Goal: Task Accomplishment & Management: Manage account settings

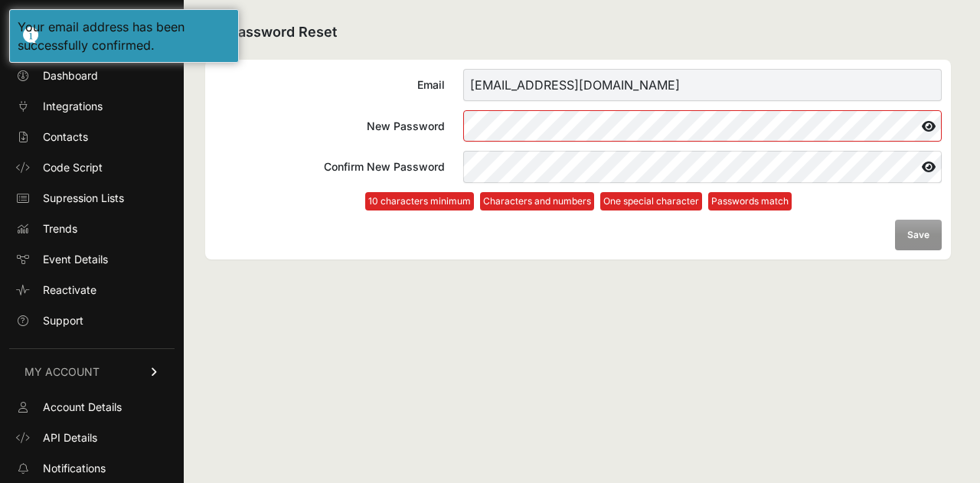
scroll to position [90, 0]
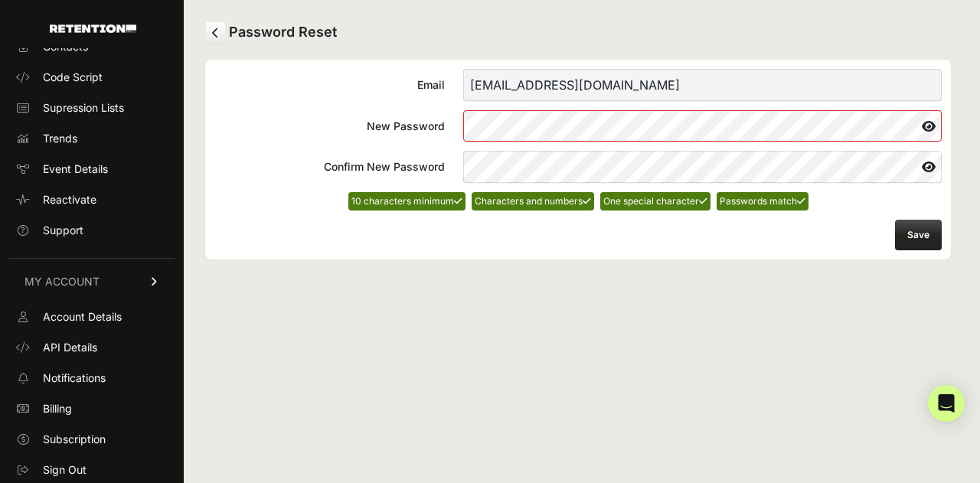
click at [912, 238] on button "Save" at bounding box center [918, 235] width 47 height 31
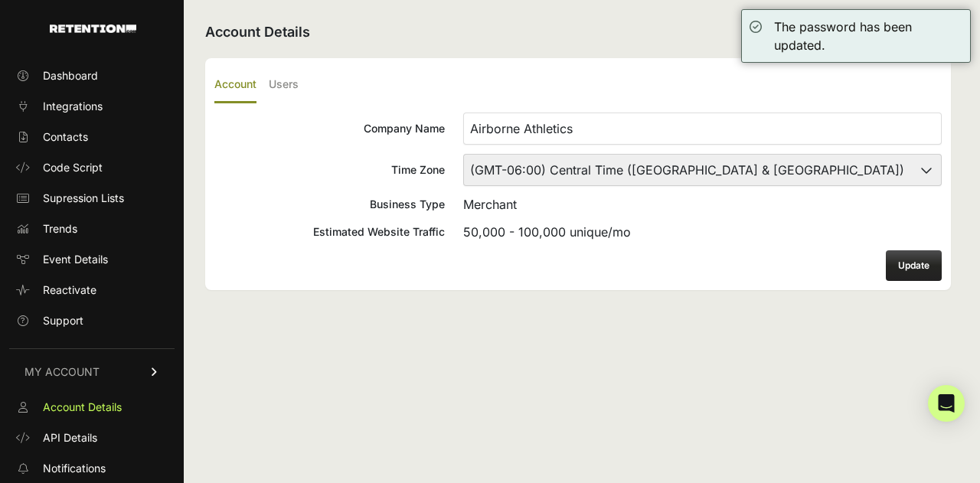
scroll to position [90, 0]
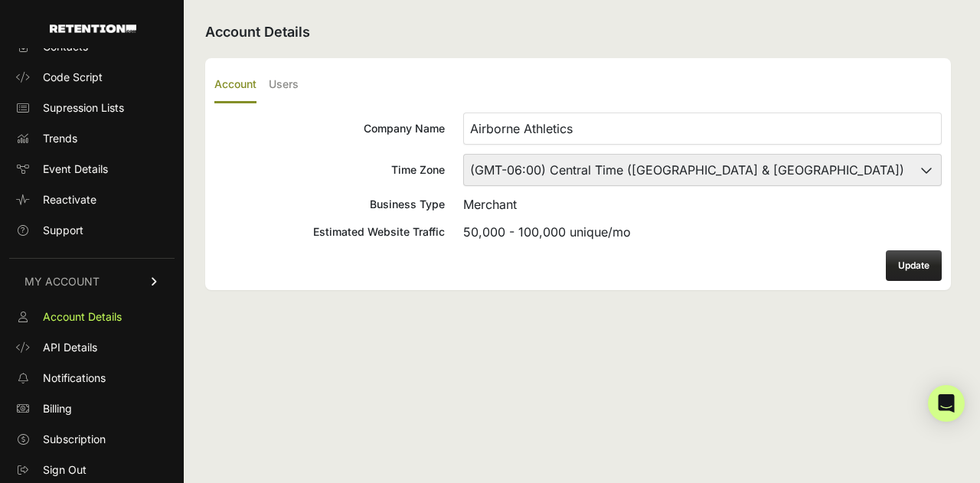
click at [919, 264] on button "Update" at bounding box center [914, 265] width 56 height 31
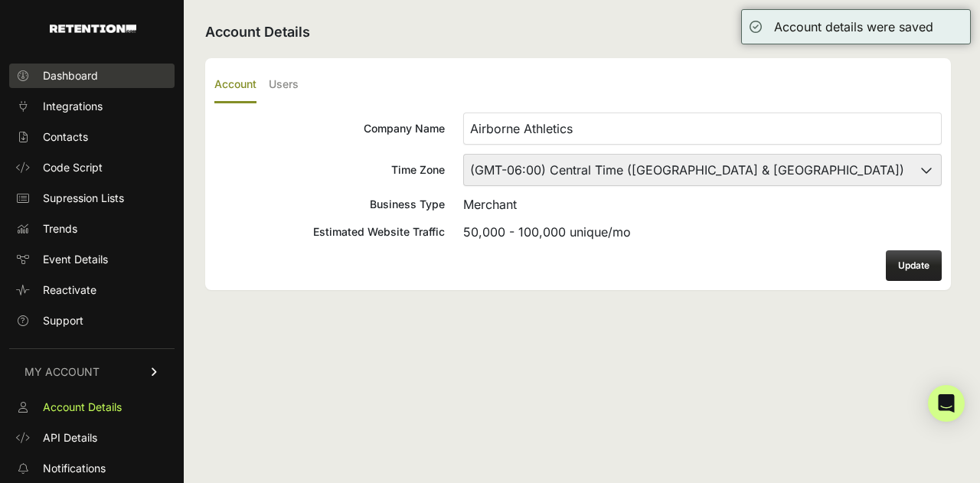
click at [90, 74] on span "Dashboard" at bounding box center [70, 75] width 55 height 15
